Goal: Task Accomplishment & Management: Use online tool/utility

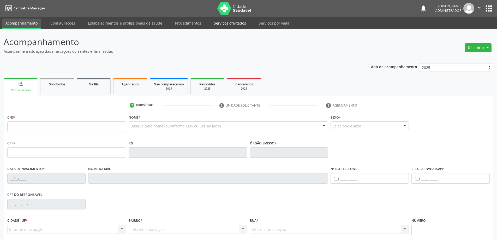
click at [214, 21] on link "Serviços ofertados" at bounding box center [229, 23] width 39 height 9
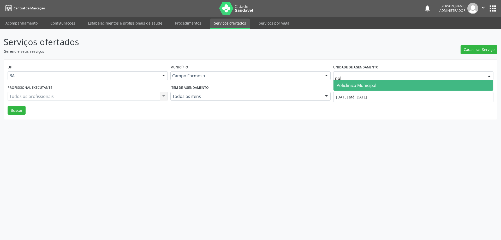
type input "poli"
drag, startPoint x: 345, startPoint y: 87, endPoint x: 314, endPoint y: 80, distance: 31.4
click at [345, 87] on span "Policlínica Municipal" at bounding box center [357, 85] width 40 height 6
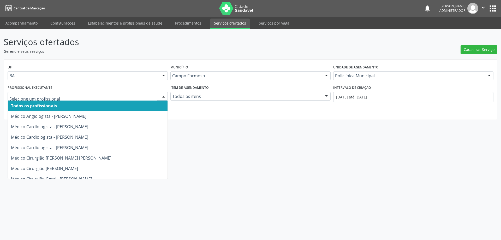
click at [162, 95] on div at bounding box center [164, 96] width 8 height 9
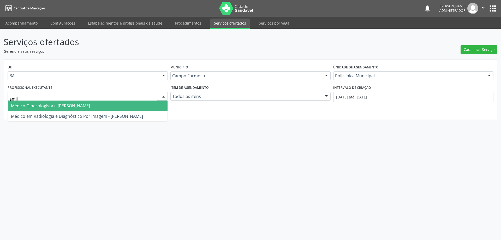
type input "amilt"
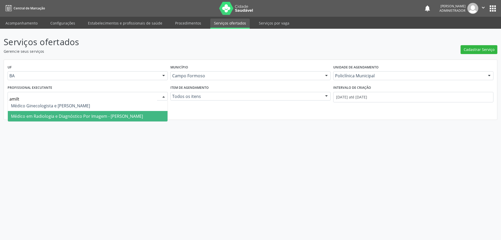
click at [141, 114] on span "Médico em Radiologia e Diagnóstico Por Imagem - [PERSON_NAME]" at bounding box center [88, 116] width 160 height 10
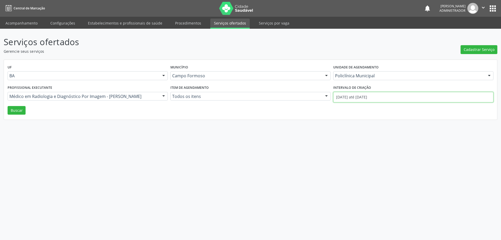
click at [346, 97] on input "[DATE] até [DATE]" at bounding box center [413, 97] width 160 height 10
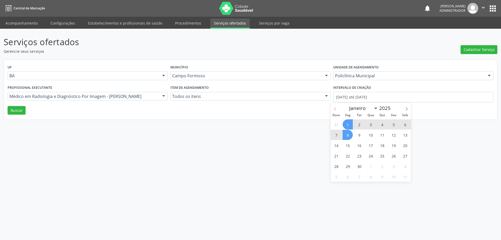
click at [336, 107] on icon at bounding box center [335, 109] width 4 height 4
select select "7"
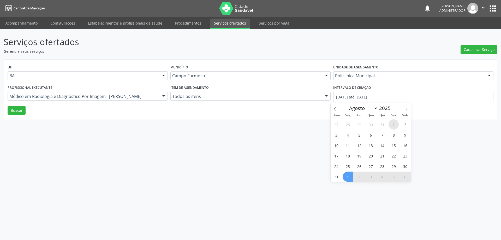
click at [392, 125] on span "1" at bounding box center [394, 124] width 10 height 10
type input "[DATE]"
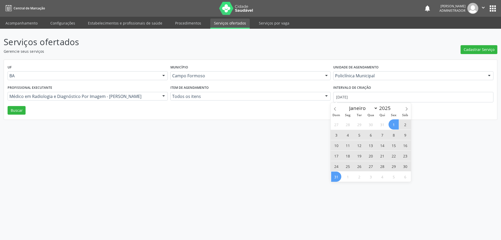
click at [338, 175] on span "31" at bounding box center [336, 176] width 10 height 10
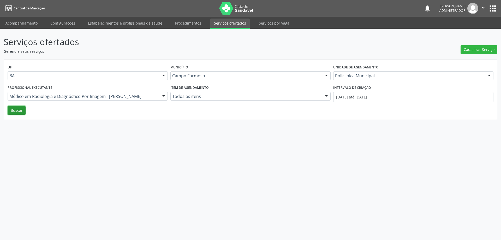
click at [10, 109] on button "Buscar" at bounding box center [17, 110] width 18 height 9
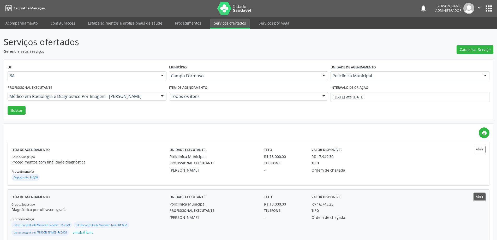
click at [480, 195] on button "Abrir" at bounding box center [480, 196] width 12 height 7
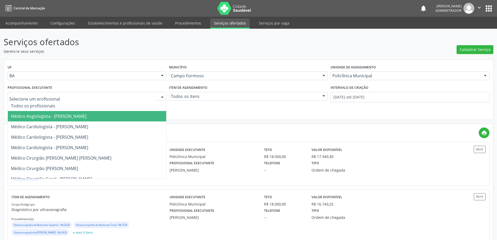
click at [162, 94] on div at bounding box center [162, 96] width 8 height 9
type input "p"
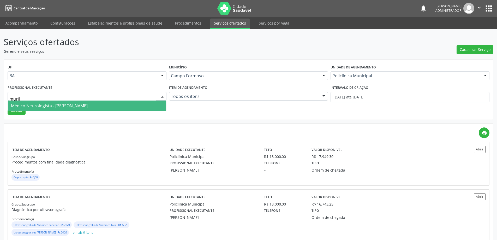
type input "murilo"
click at [119, 105] on span "Médico Neurologista - [PERSON_NAME]" at bounding box center [87, 105] width 158 height 10
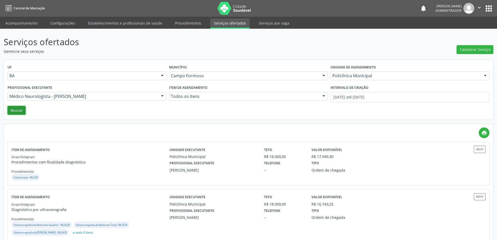
click at [15, 110] on button "Buscar" at bounding box center [17, 110] width 18 height 9
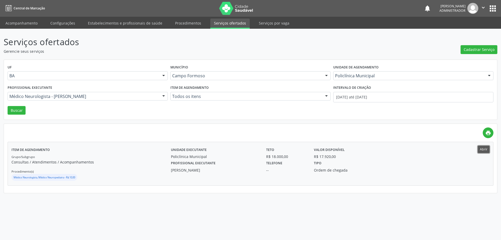
click at [482, 149] on button "Abrir" at bounding box center [484, 149] width 12 height 7
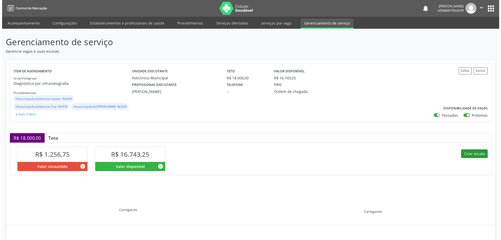
scroll to position [43, 0]
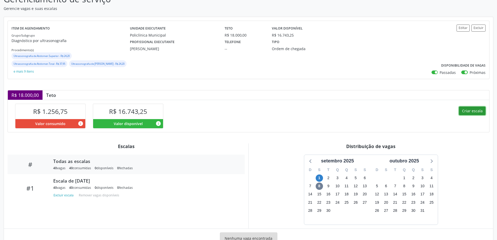
click at [474, 110] on button "Criar escala" at bounding box center [472, 110] width 27 height 9
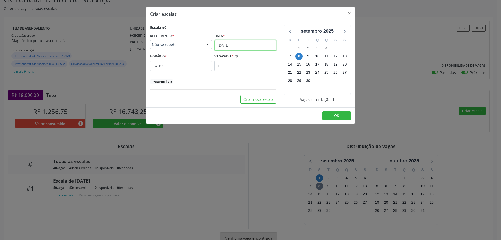
click at [246, 44] on input "08/09/2025" at bounding box center [246, 45] width 62 height 10
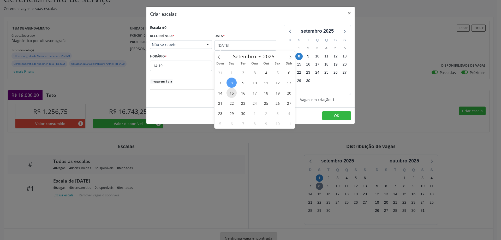
click at [230, 94] on span "15" at bounding box center [232, 93] width 10 height 10
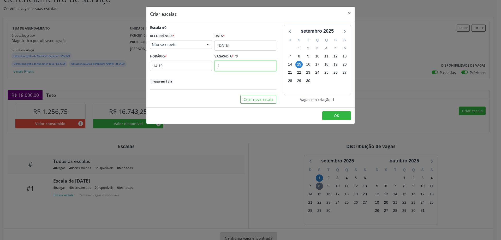
click at [230, 67] on input "1" at bounding box center [246, 66] width 62 height 10
type input "40"
click at [199, 67] on input "14:10" at bounding box center [181, 66] width 62 height 10
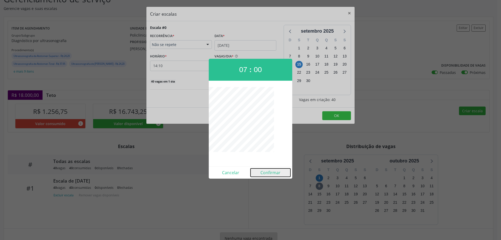
click at [270, 170] on button "Confirmar" at bounding box center [271, 172] width 40 height 8
type input "07:00"
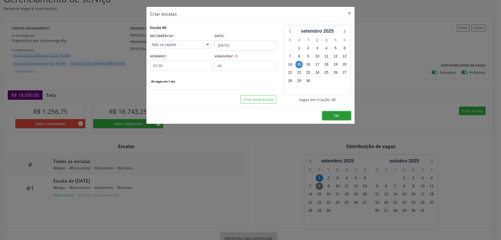
click at [336, 117] on span "OK" at bounding box center [336, 115] width 5 height 5
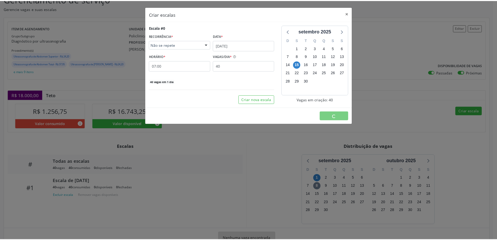
scroll to position [0, 0]
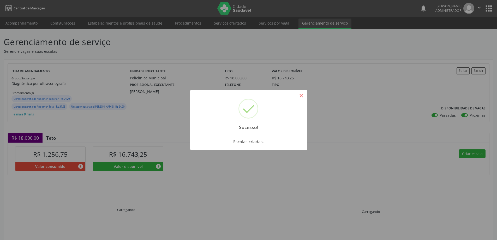
click at [301, 94] on button "×" at bounding box center [301, 95] width 9 height 9
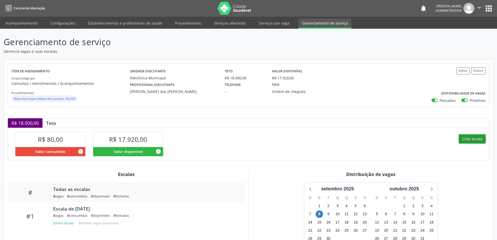
click at [469, 139] on button "Criar escala" at bounding box center [472, 138] width 27 height 9
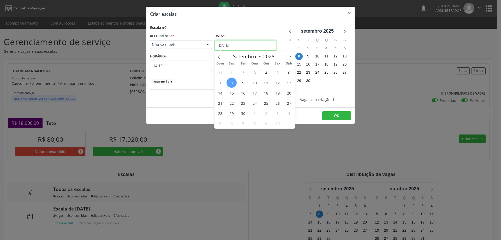
click at [239, 43] on input "08/09/2025" at bounding box center [246, 45] width 62 height 10
click at [230, 90] on span "15" at bounding box center [232, 93] width 10 height 10
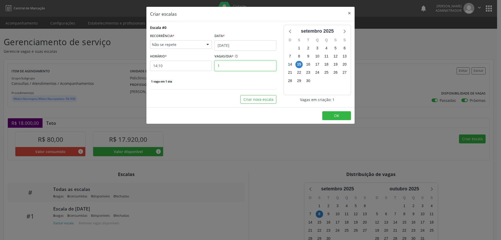
click at [228, 67] on input "1" at bounding box center [246, 66] width 62 height 10
type input "8"
click at [190, 67] on input "14:10" at bounding box center [181, 66] width 62 height 10
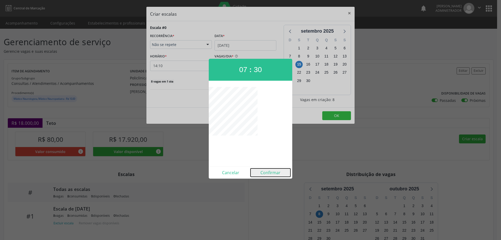
drag, startPoint x: 265, startPoint y: 171, endPoint x: 273, endPoint y: 158, distance: 14.9
click at [265, 171] on button "Confirmar" at bounding box center [271, 172] width 40 height 8
type input "07:30"
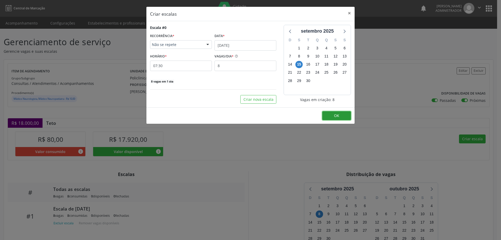
click at [340, 115] on button "OK" at bounding box center [336, 115] width 29 height 9
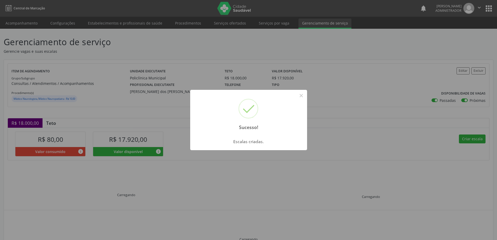
click at [301, 91] on div "Sucesso! ×" at bounding box center [248, 112] width 117 height 45
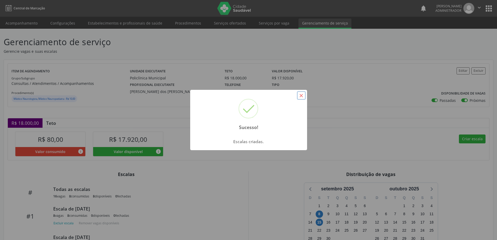
click at [300, 94] on button "×" at bounding box center [301, 95] width 9 height 9
